Goal: Find specific page/section: Find specific page/section

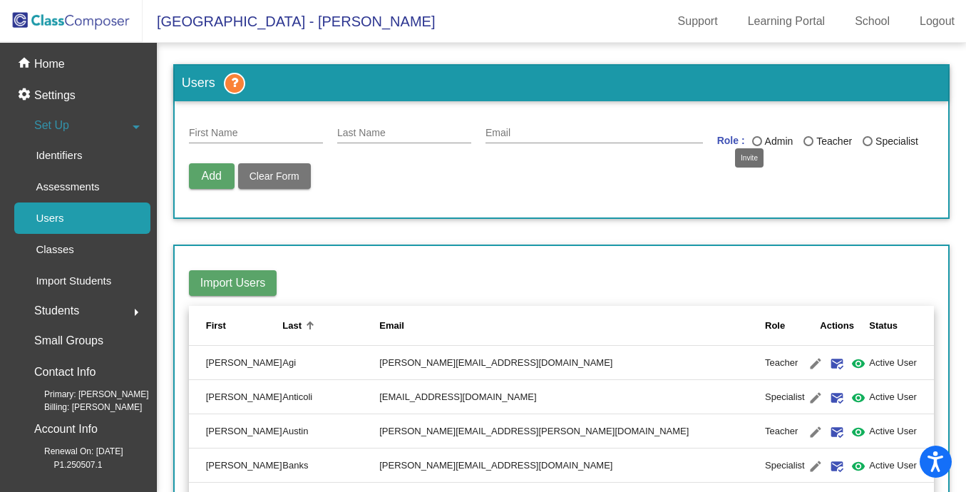
scroll to position [2049, 0]
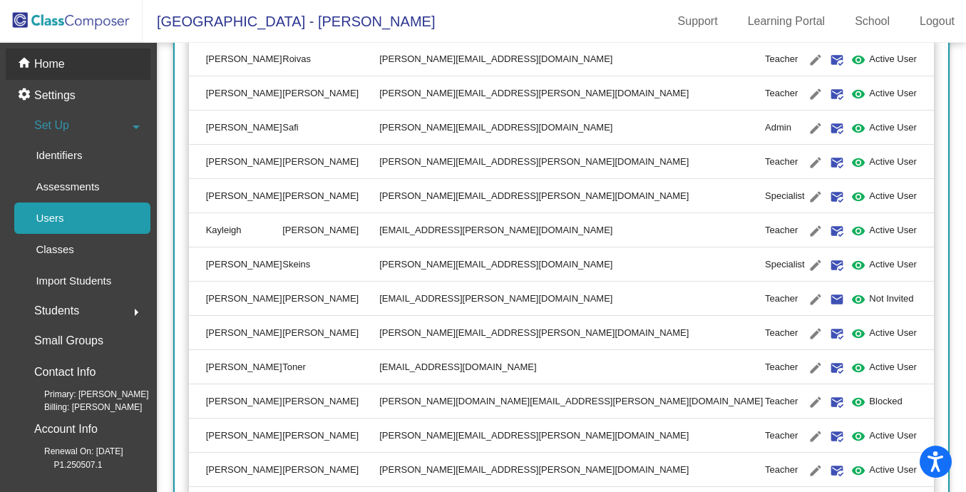
click at [58, 63] on p "Home" at bounding box center [49, 64] width 31 height 17
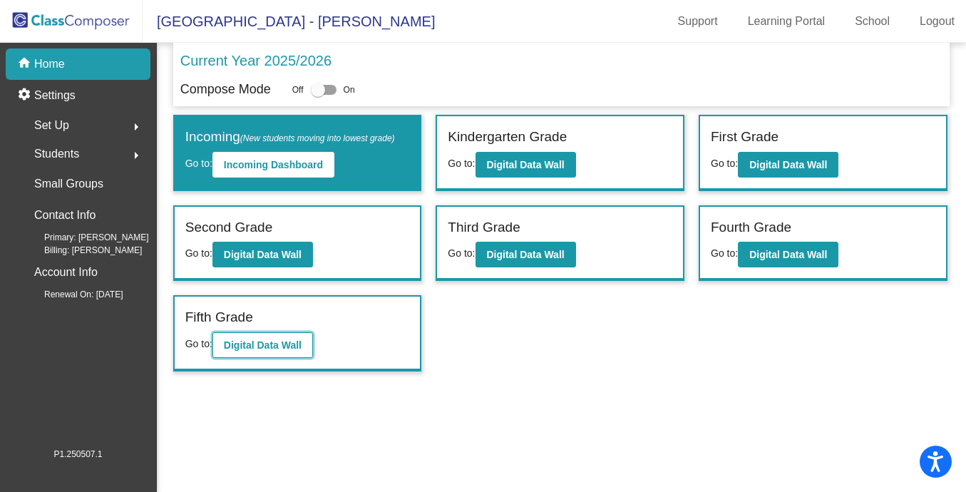
click at [281, 347] on b "Digital Data Wall" at bounding box center [263, 344] width 78 height 11
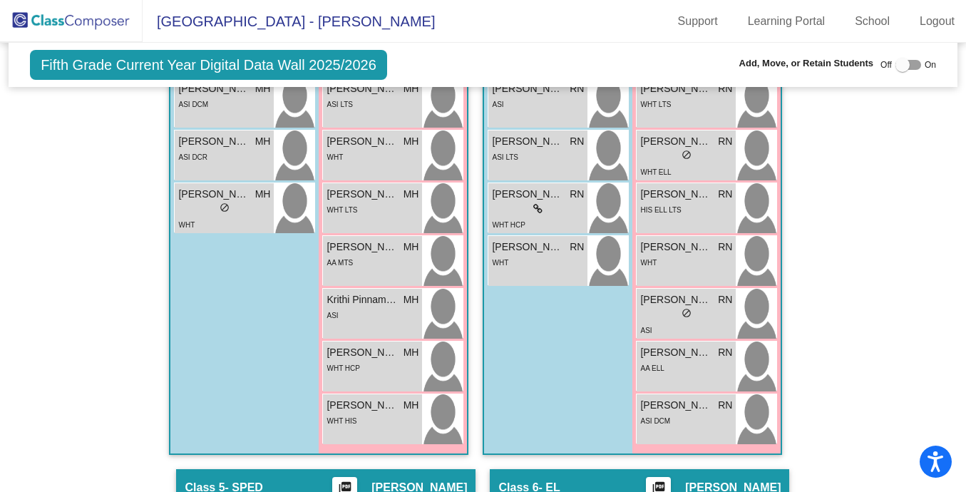
scroll to position [1657, 0]
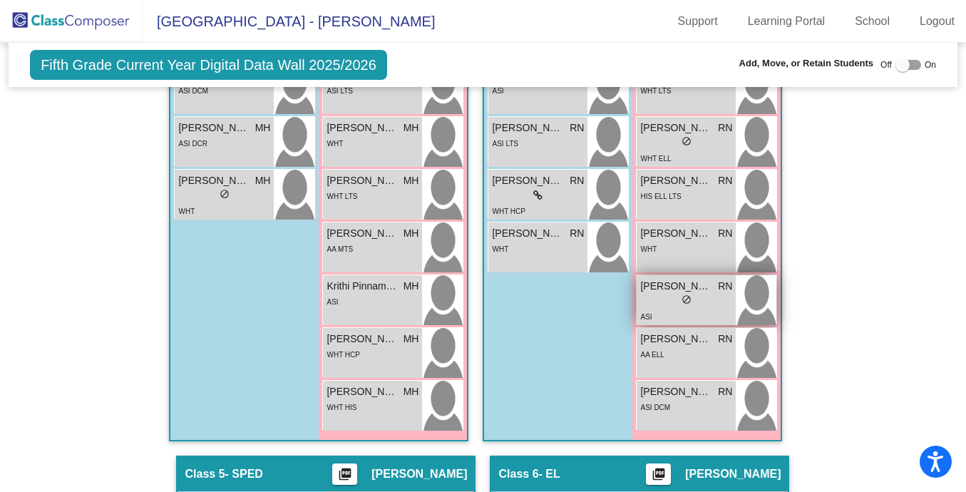
click at [704, 307] on div "lock do_not_disturb_alt" at bounding box center [686, 301] width 92 height 15
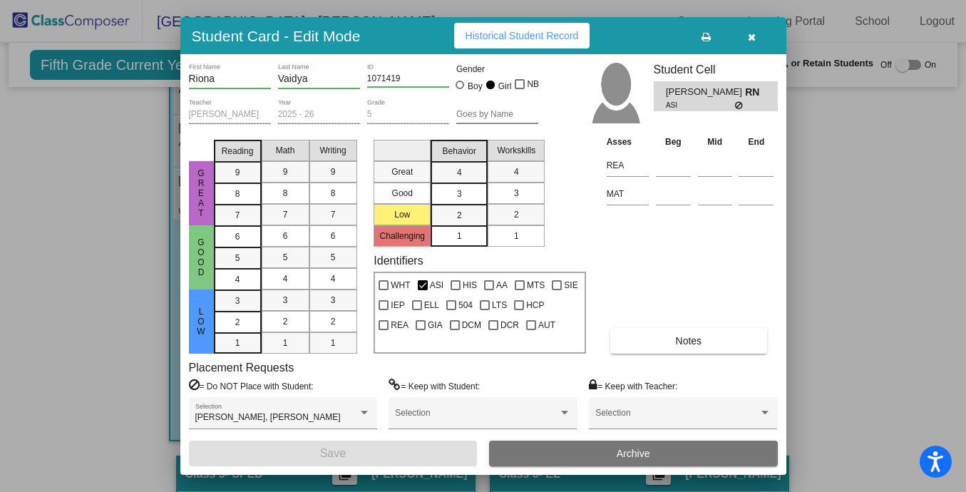
click at [748, 40] on icon "button" at bounding box center [752, 37] width 8 height 10
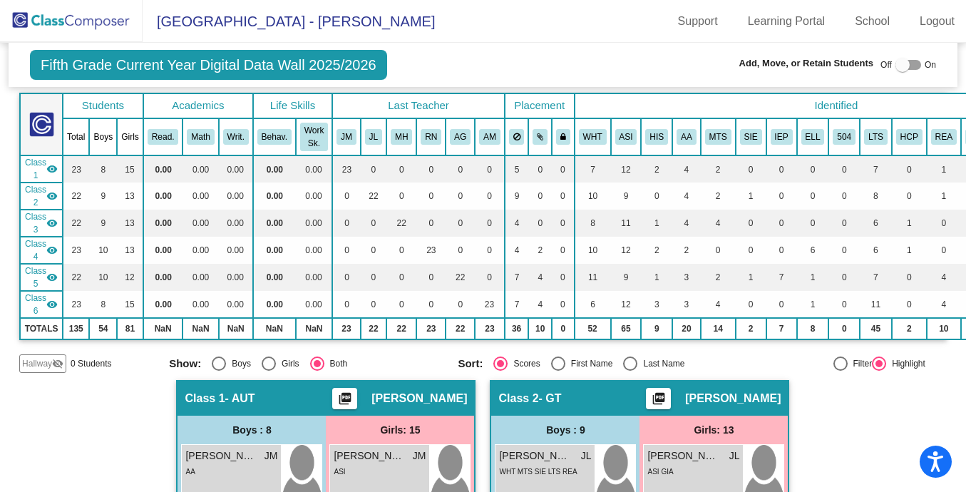
scroll to position [0, 0]
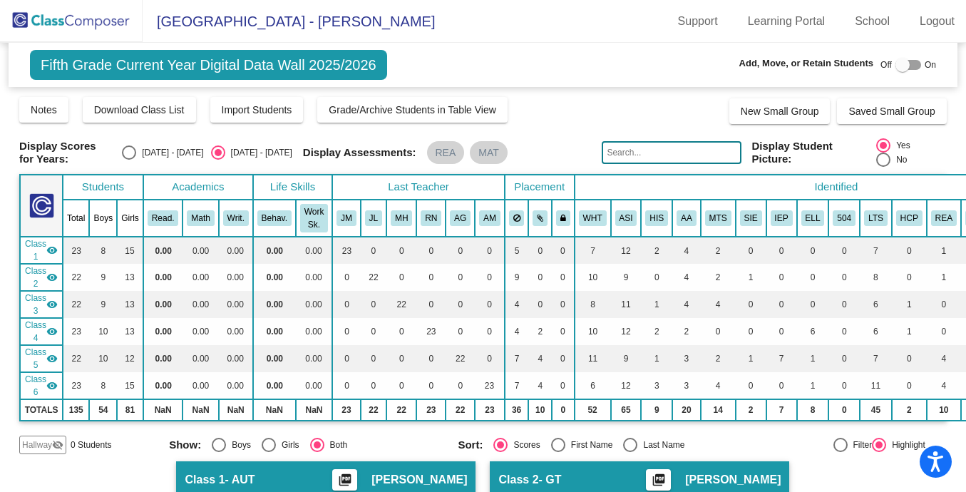
click at [607, 155] on input "text" at bounding box center [671, 152] width 139 height 23
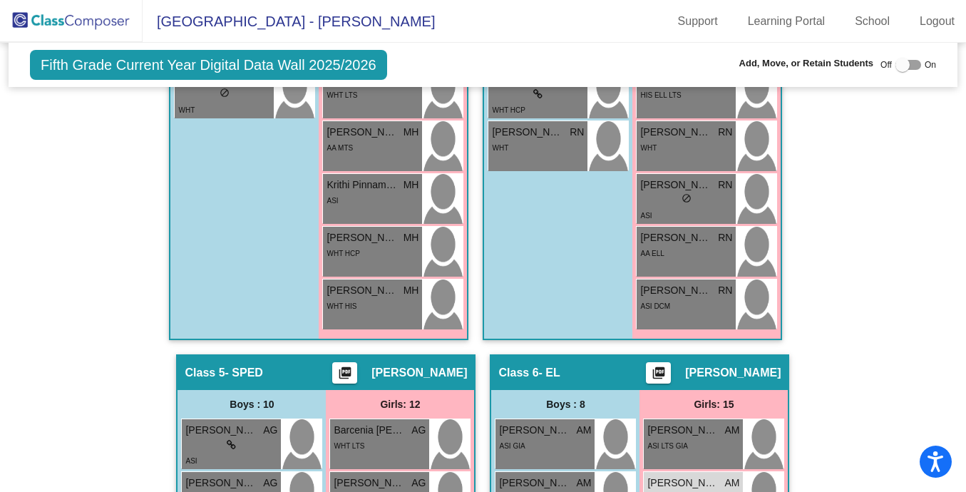
scroll to position [1756, 0]
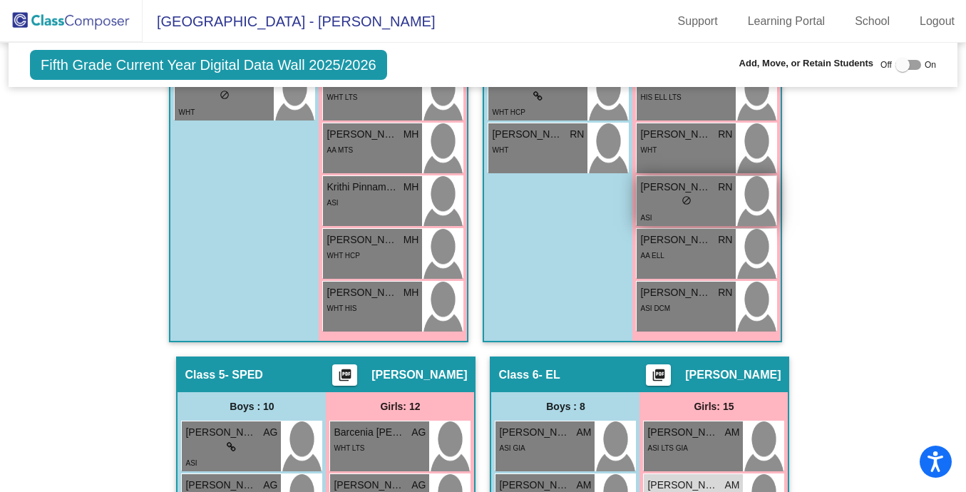
click at [673, 224] on div "ASI" at bounding box center [686, 217] width 92 height 15
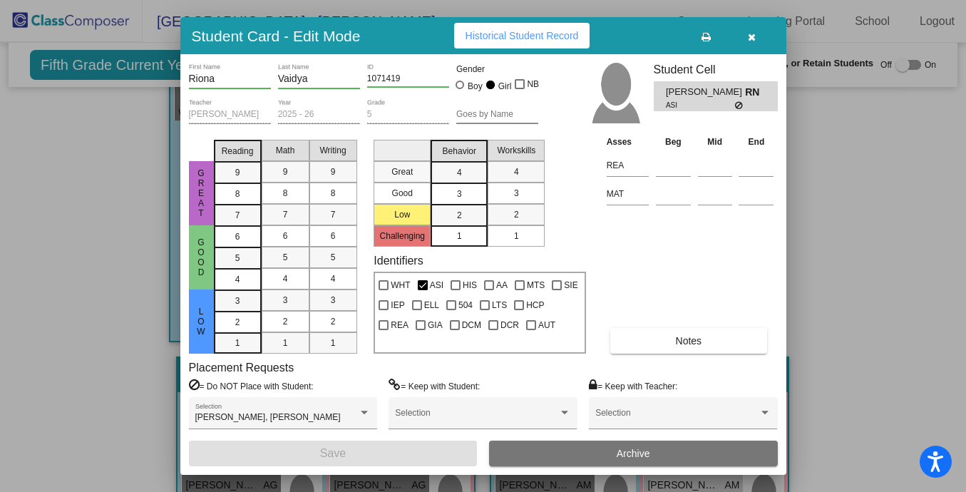
click at [756, 34] on button "button" at bounding box center [752, 36] width 46 height 26
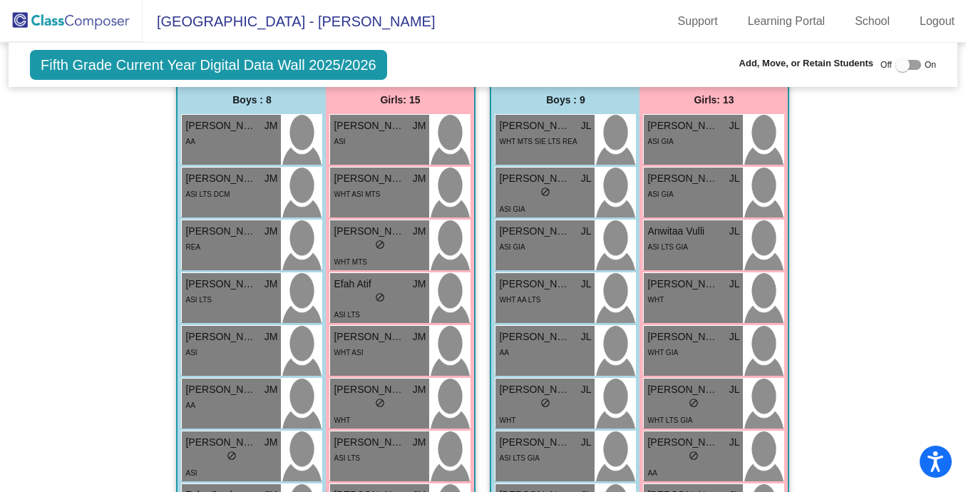
scroll to position [0, 0]
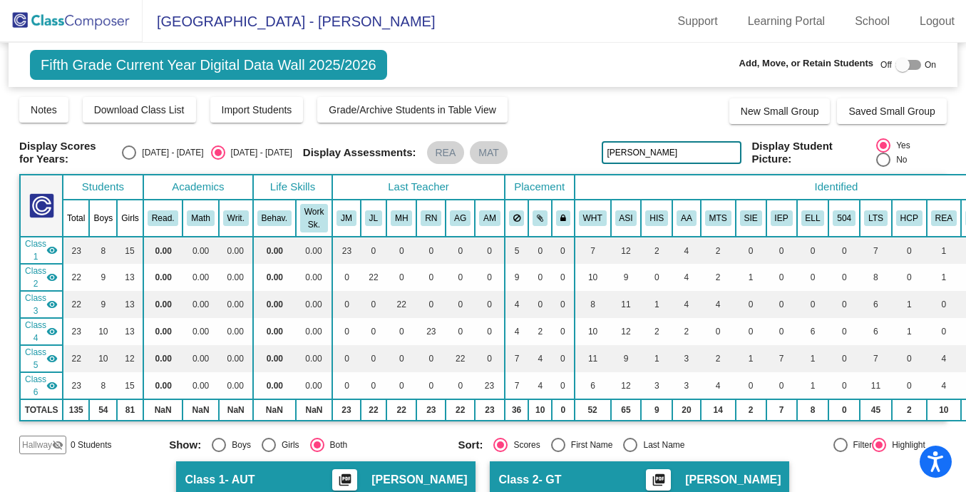
click at [644, 158] on input "[PERSON_NAME]" at bounding box center [671, 152] width 139 height 23
type input "maya"
click at [615, 153] on input "maya" at bounding box center [671, 152] width 139 height 23
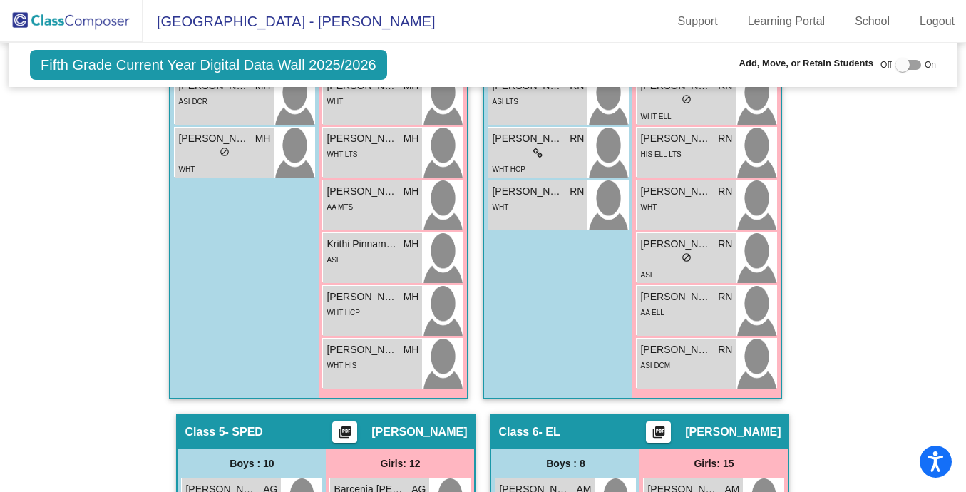
scroll to position [1687, 0]
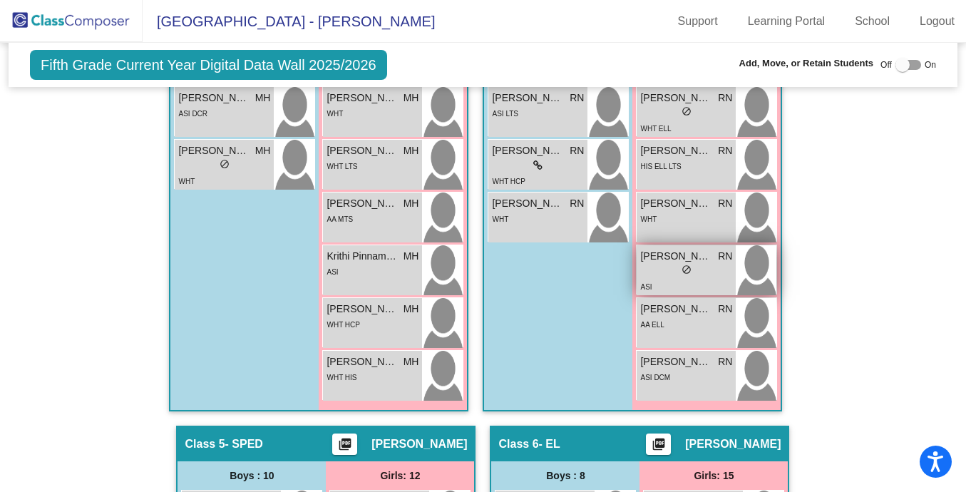
click at [661, 281] on div "ASI" at bounding box center [686, 286] width 92 height 15
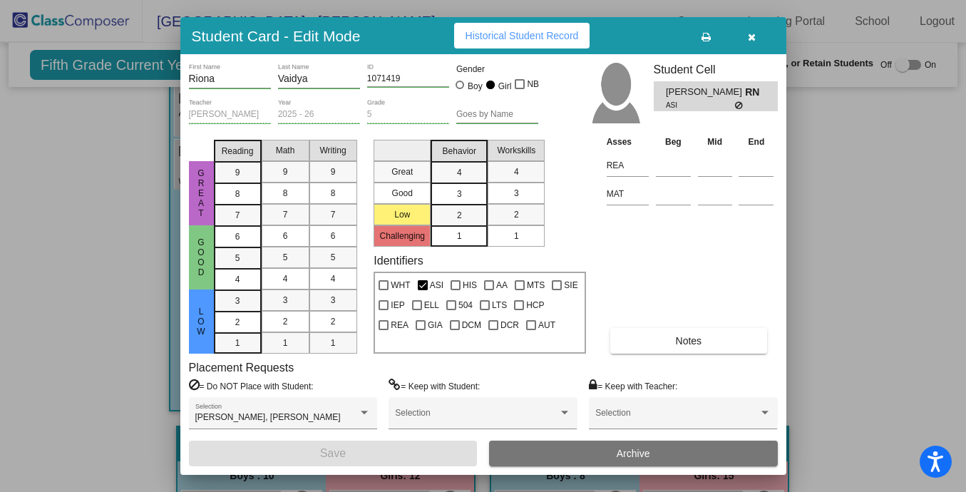
click at [205, 74] on input "Riona" at bounding box center [230, 78] width 82 height 11
click at [756, 38] on button "button" at bounding box center [752, 36] width 46 height 26
